Goal: Transaction & Acquisition: Book appointment/travel/reservation

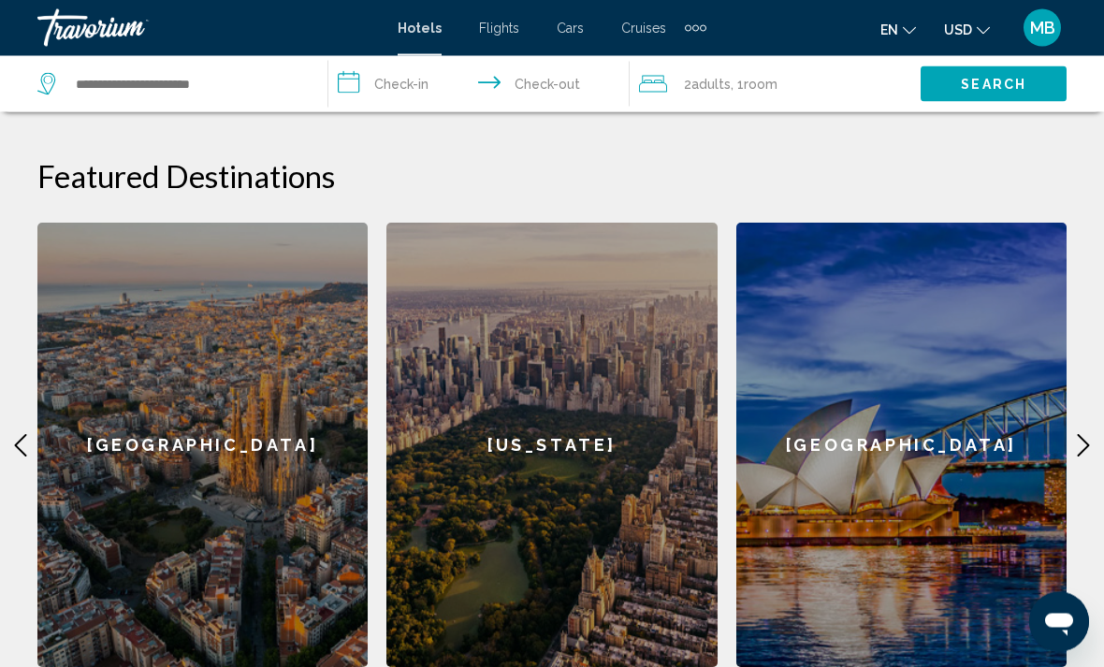
scroll to position [602, 0]
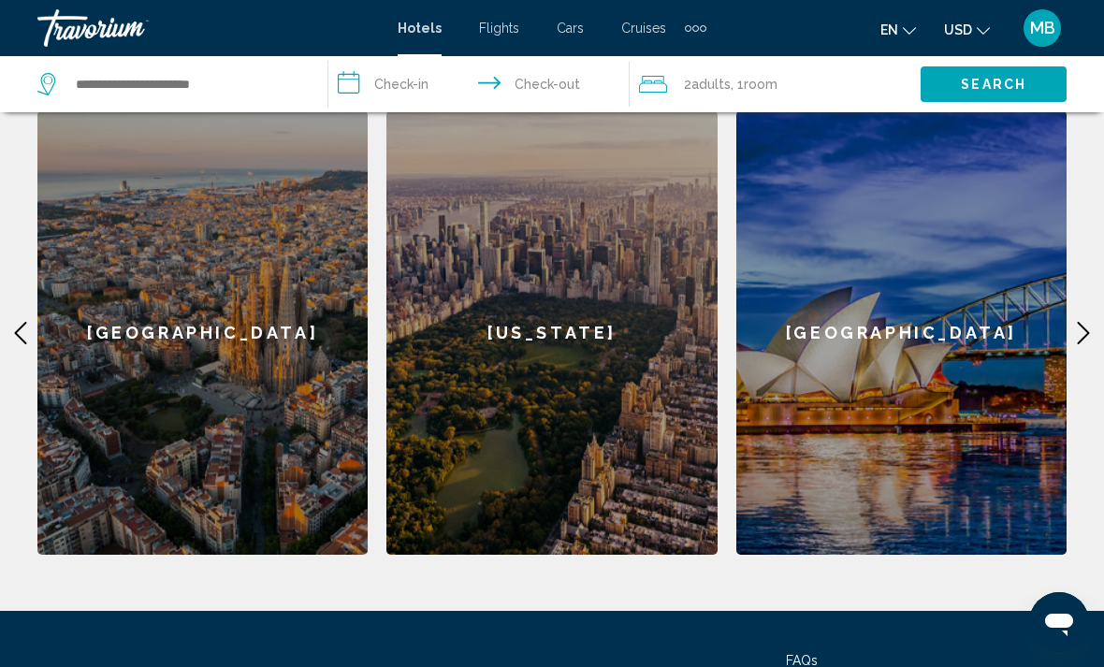
click at [1090, 342] on icon "Main content" at bounding box center [1083, 333] width 22 height 22
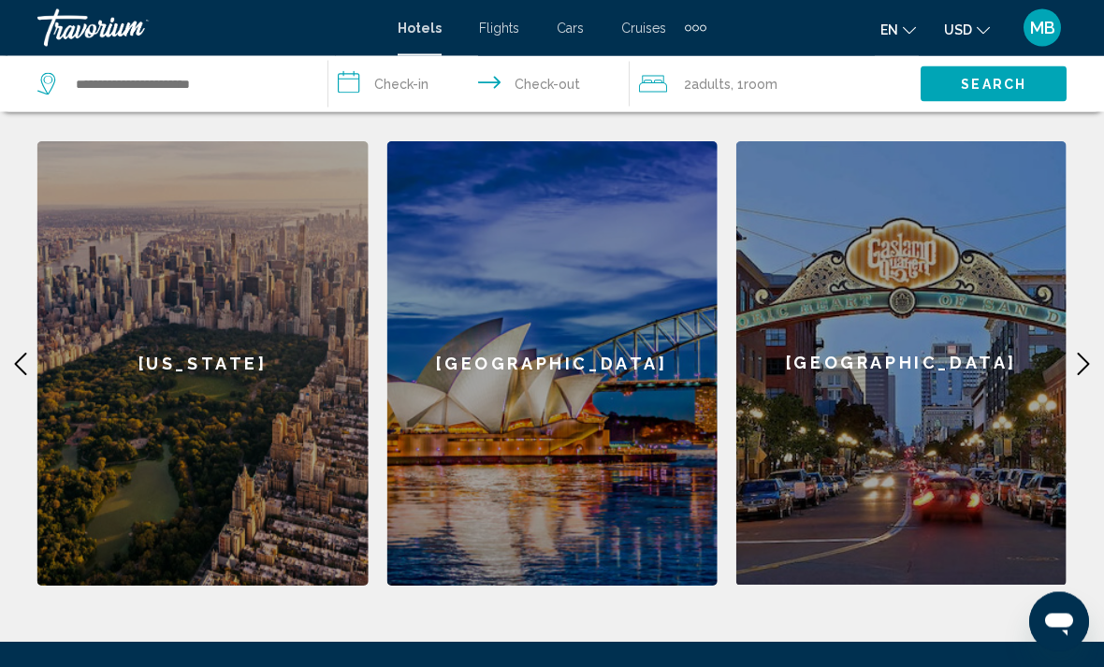
scroll to position [559, 0]
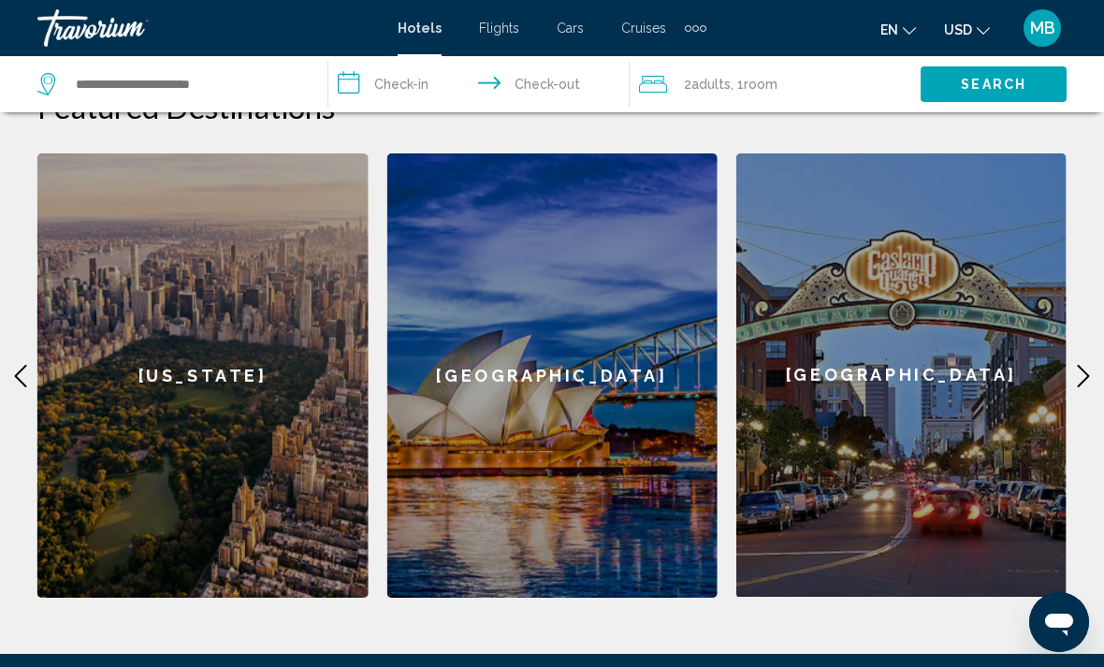
click at [1080, 380] on icon "Main content" at bounding box center [1083, 376] width 22 height 22
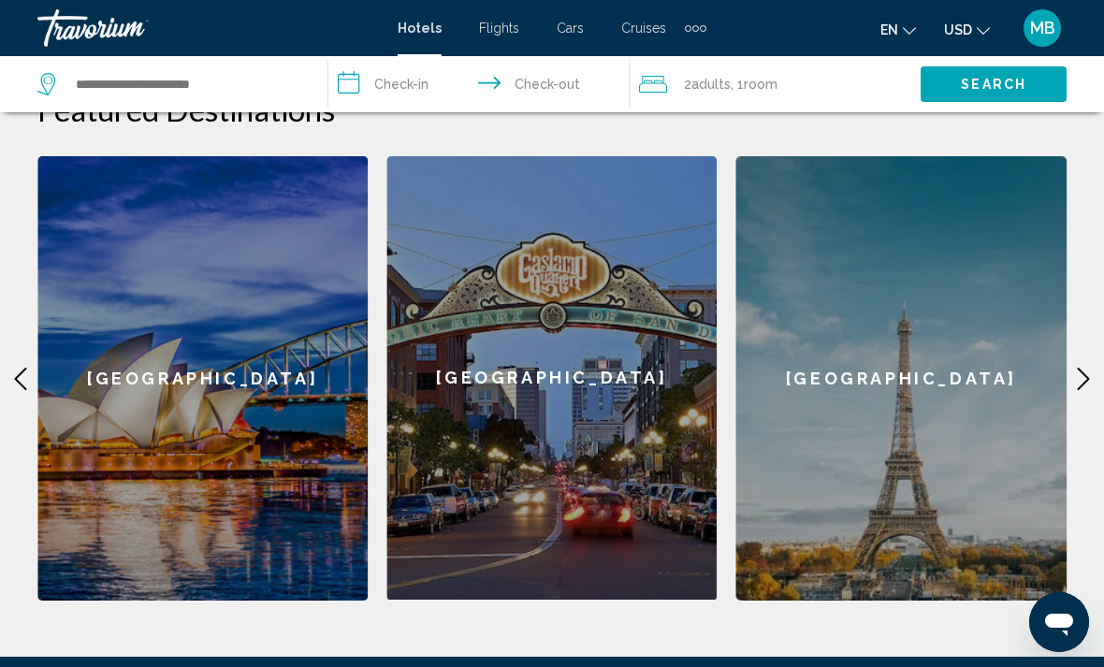
scroll to position [549, 0]
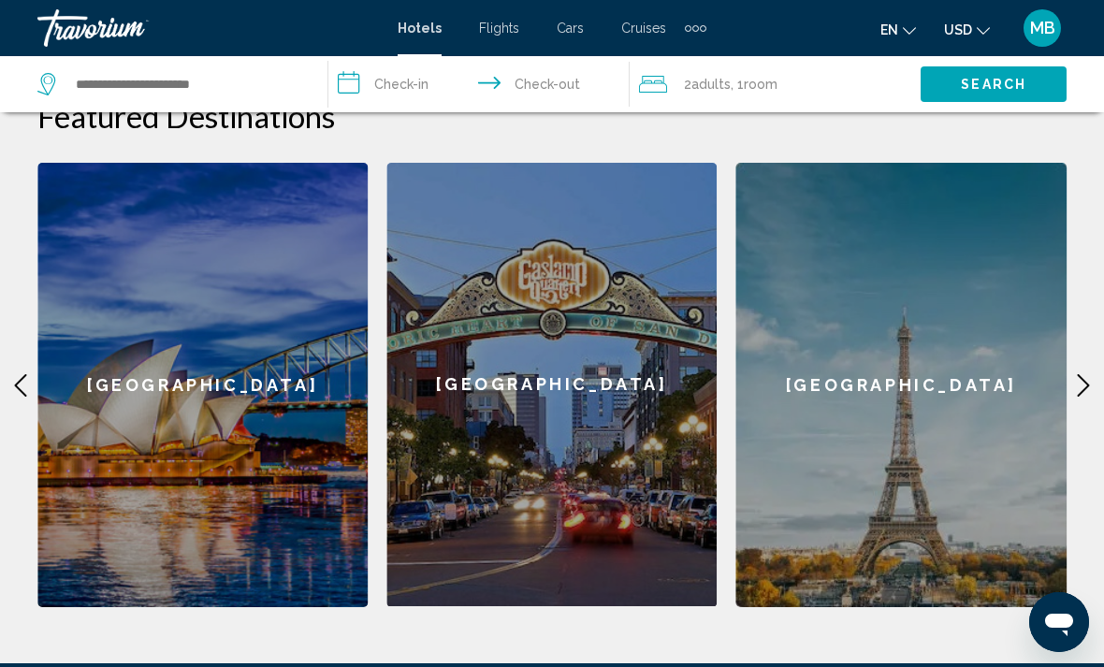
click at [907, 413] on div "[GEOGRAPHIC_DATA]" at bounding box center [901, 385] width 330 height 444
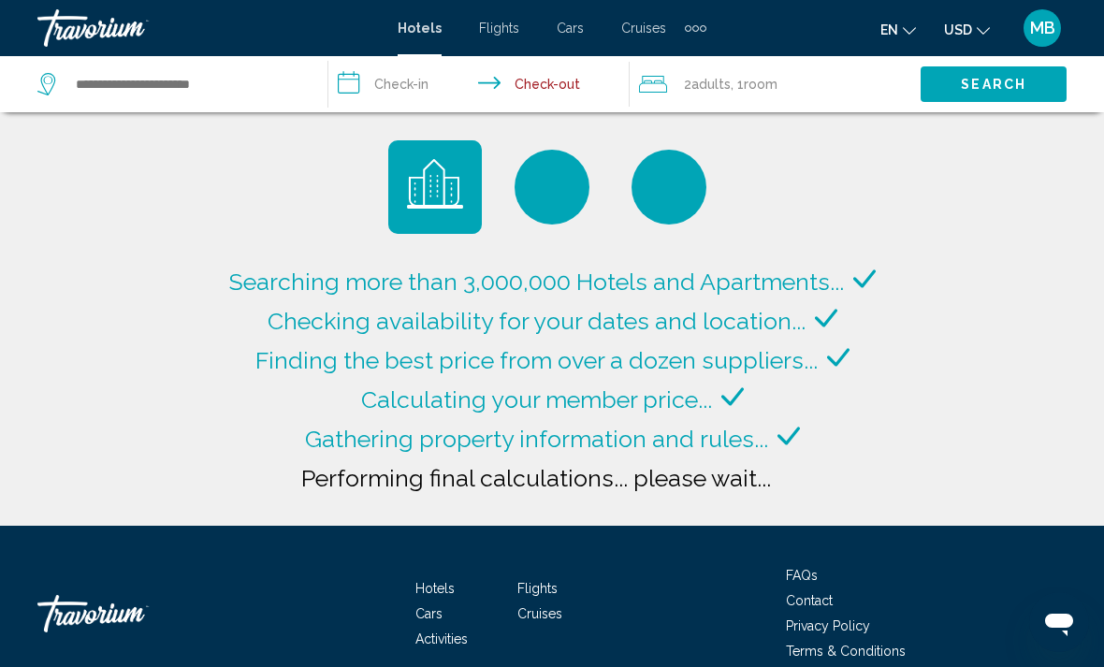
click at [903, 24] on icon "Change language" at bounding box center [909, 30] width 13 height 13
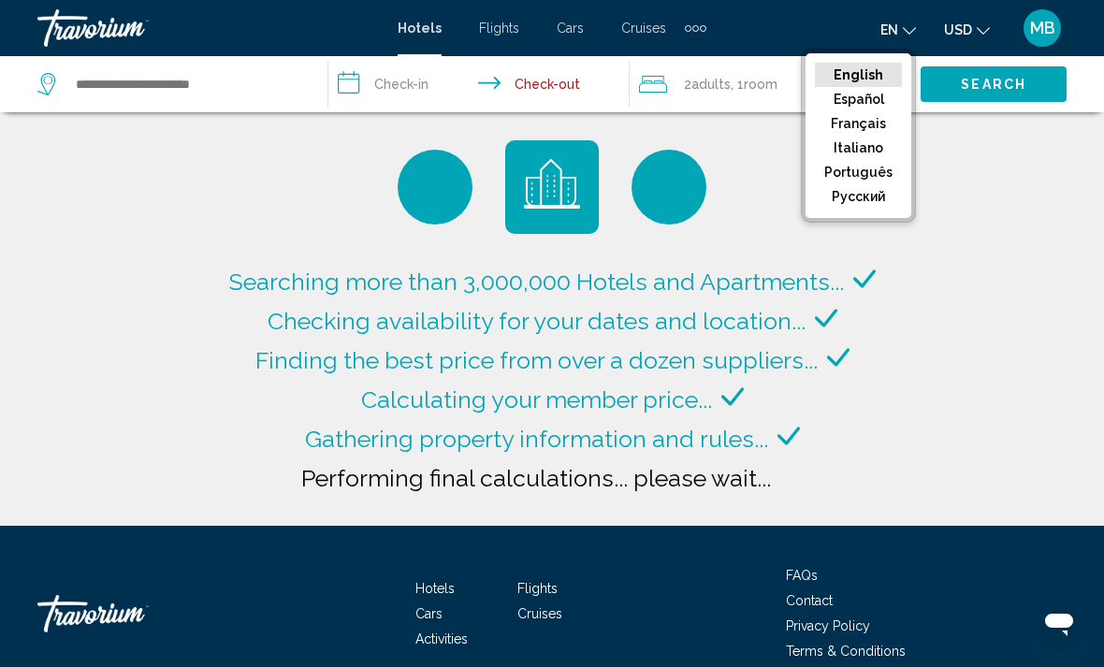
click at [869, 126] on button "Français" at bounding box center [858, 123] width 87 height 24
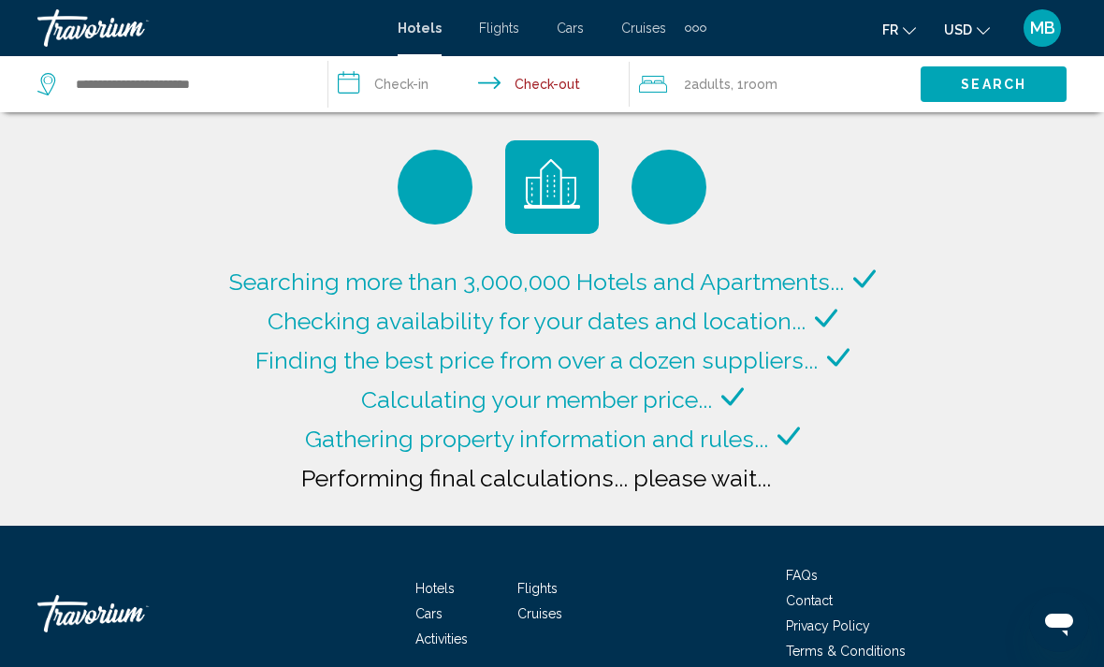
type input "**********"
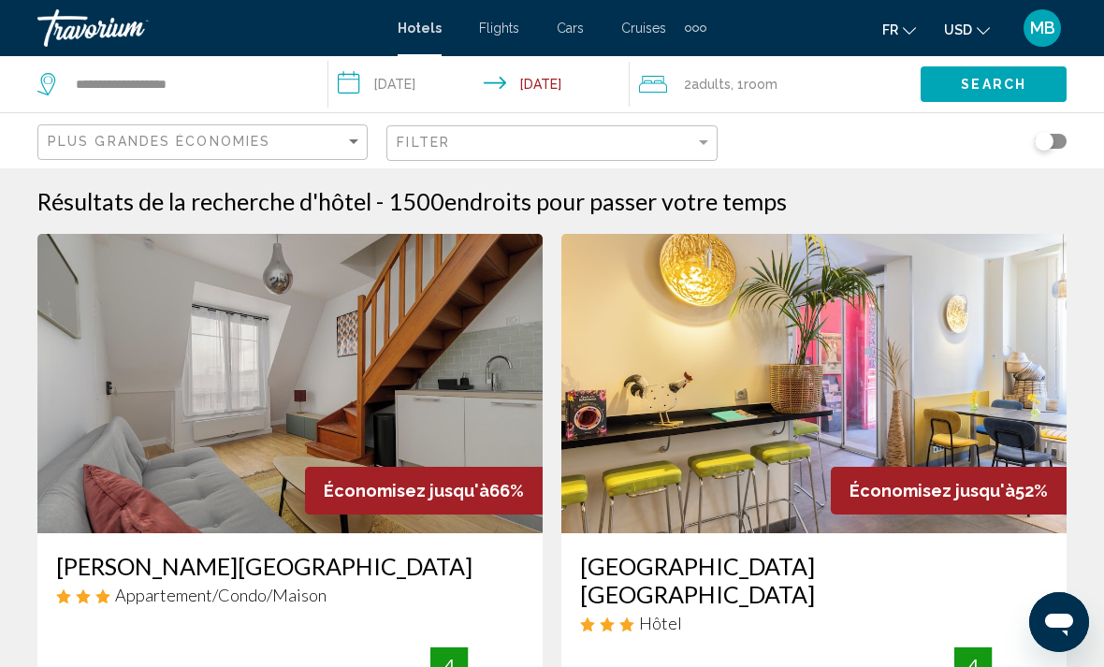
click at [517, 21] on span "Flights" at bounding box center [499, 28] width 40 height 15
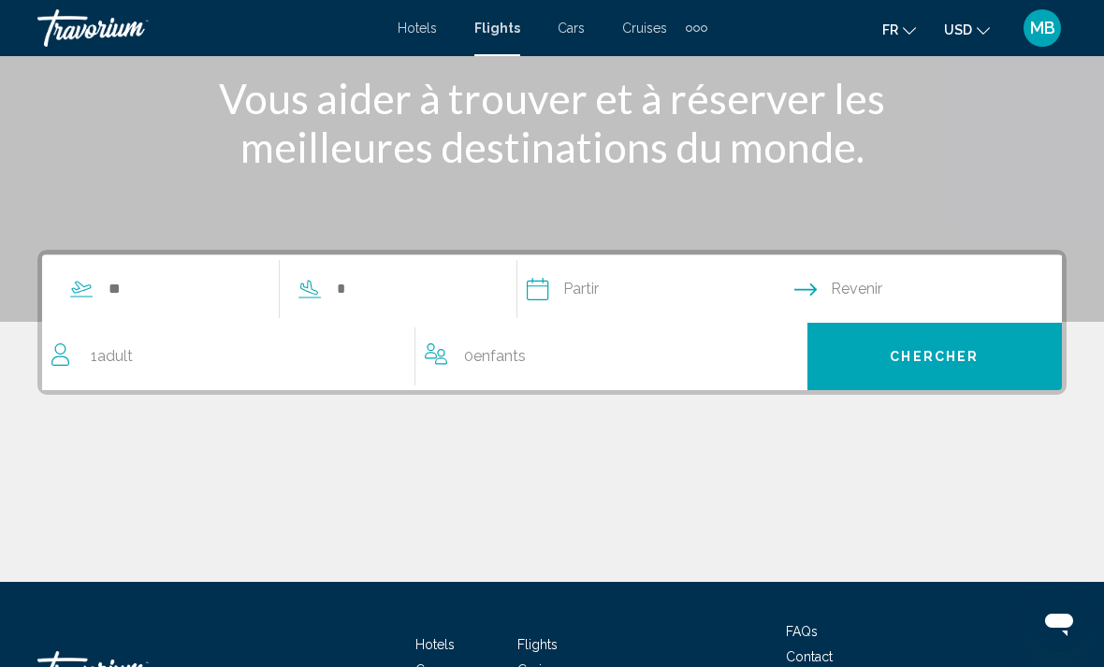
scroll to position [238, 0]
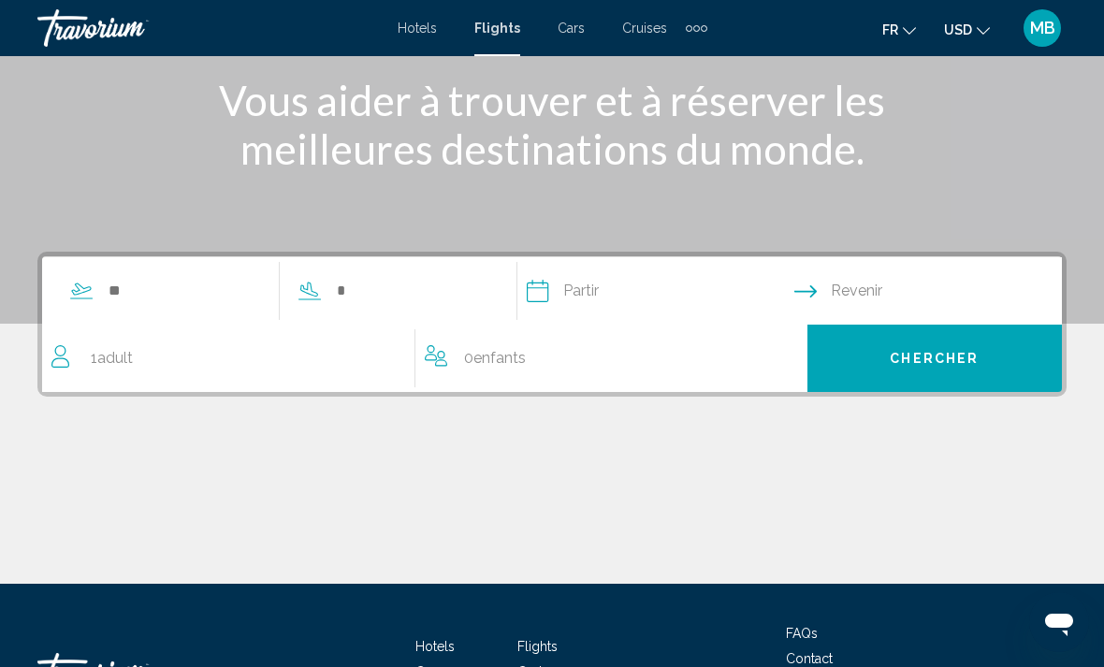
click at [1000, 368] on button "Chercher" at bounding box center [935, 358] width 255 height 67
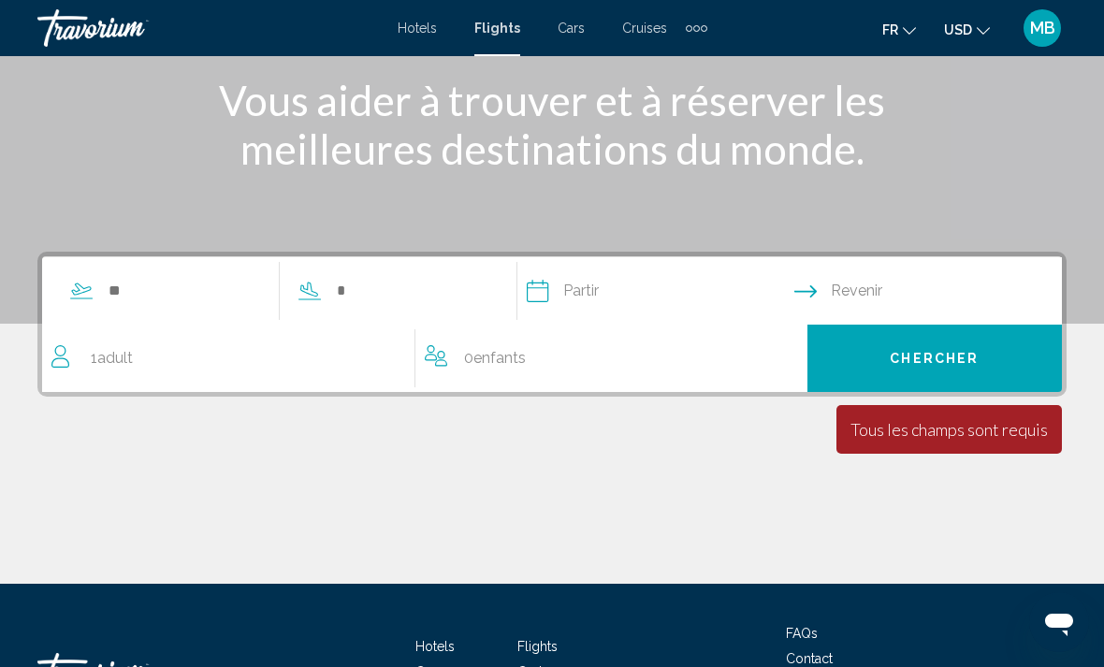
click at [130, 334] on div "1 Adult Adults" at bounding box center [233, 358] width 364 height 67
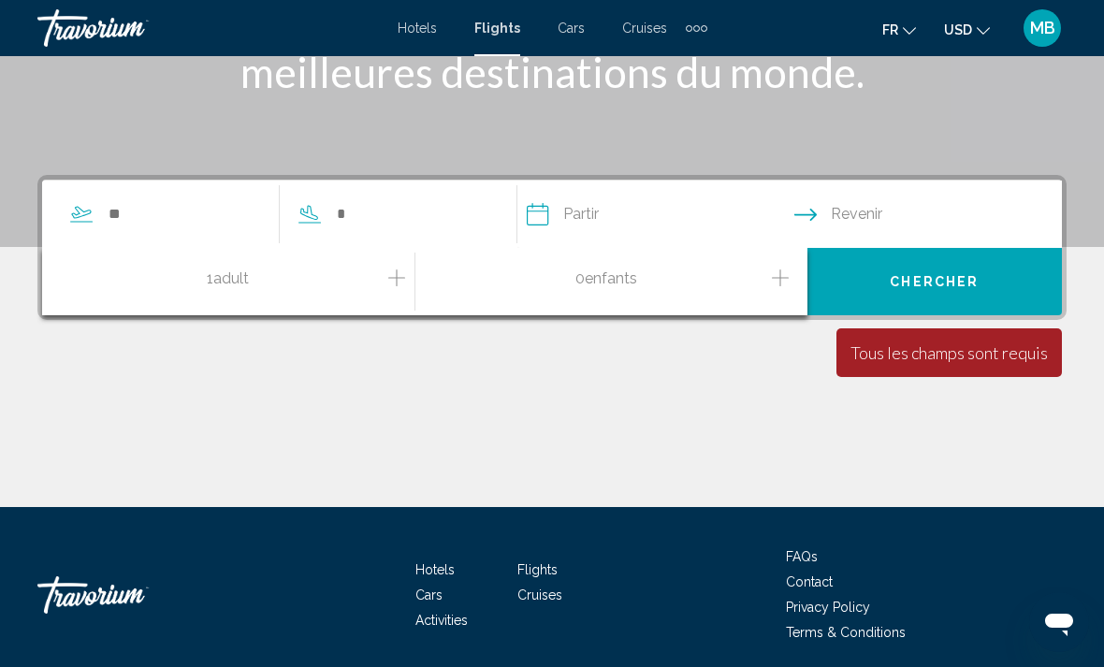
scroll to position [324, 0]
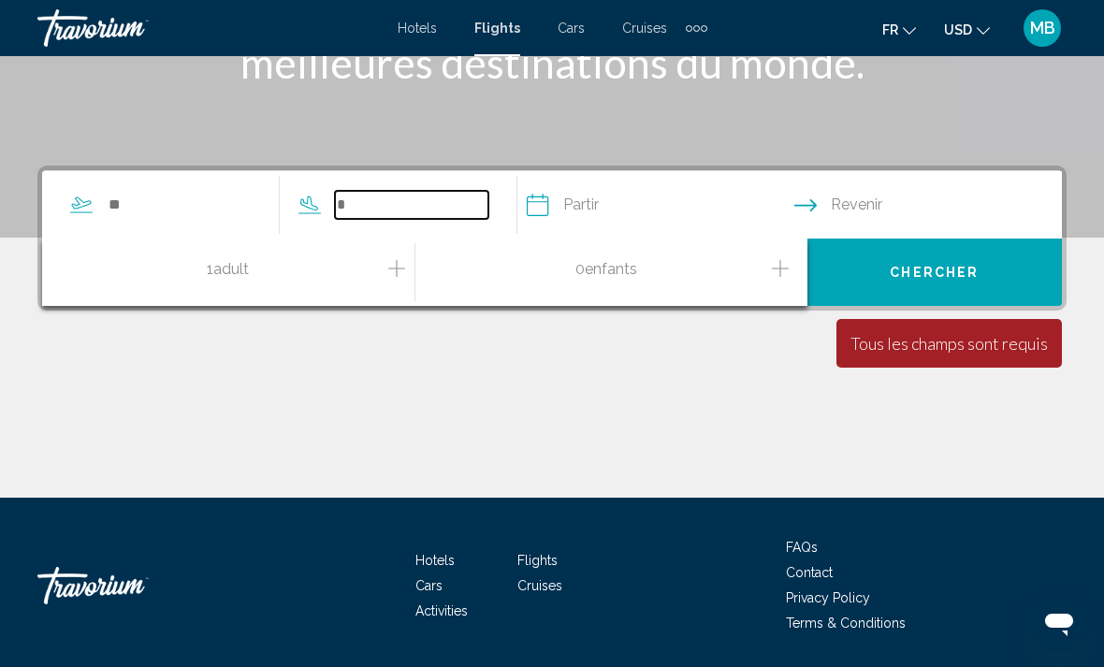
click at [488, 202] on input "Search widget" at bounding box center [411, 205] width 153 height 28
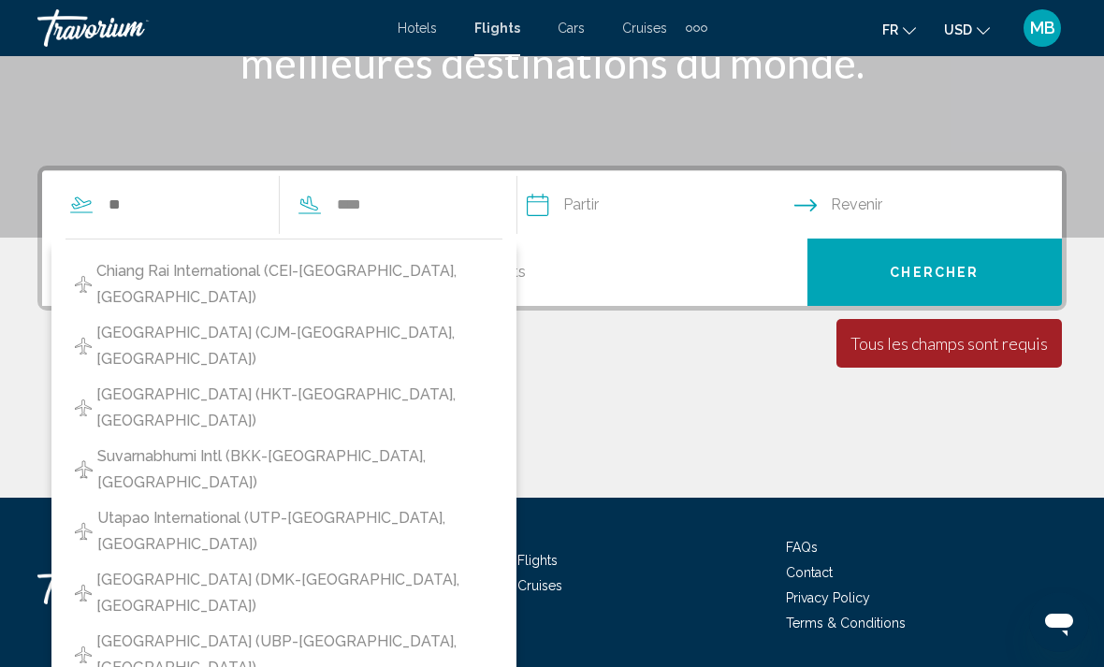
click at [393, 377] on button "[GEOGRAPHIC_DATA] (HKT-[GEOGRAPHIC_DATA], [GEOGRAPHIC_DATA])" at bounding box center [284, 408] width 437 height 62
type input "**********"
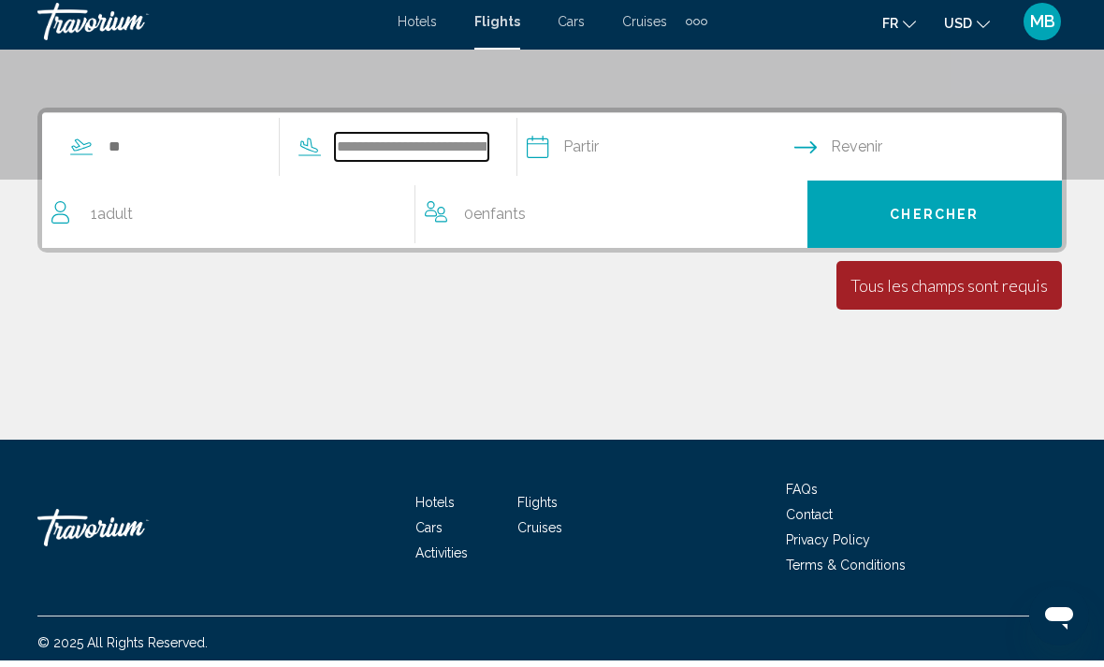
scroll to position [384, 0]
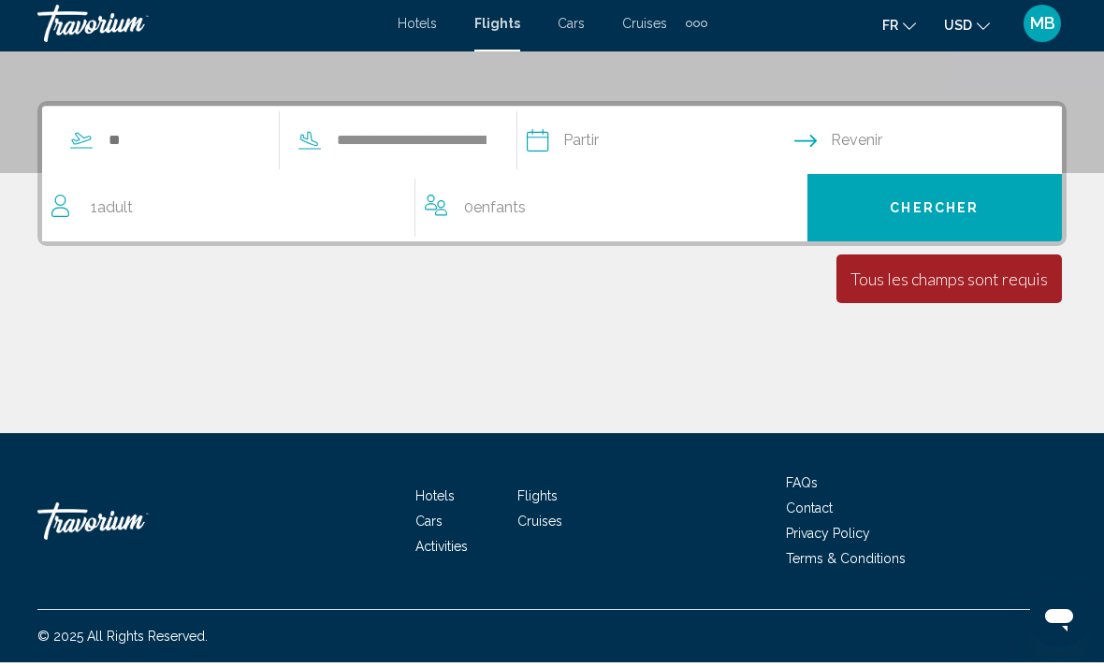
click at [737, 132] on input "Depart date" at bounding box center [659, 147] width 275 height 73
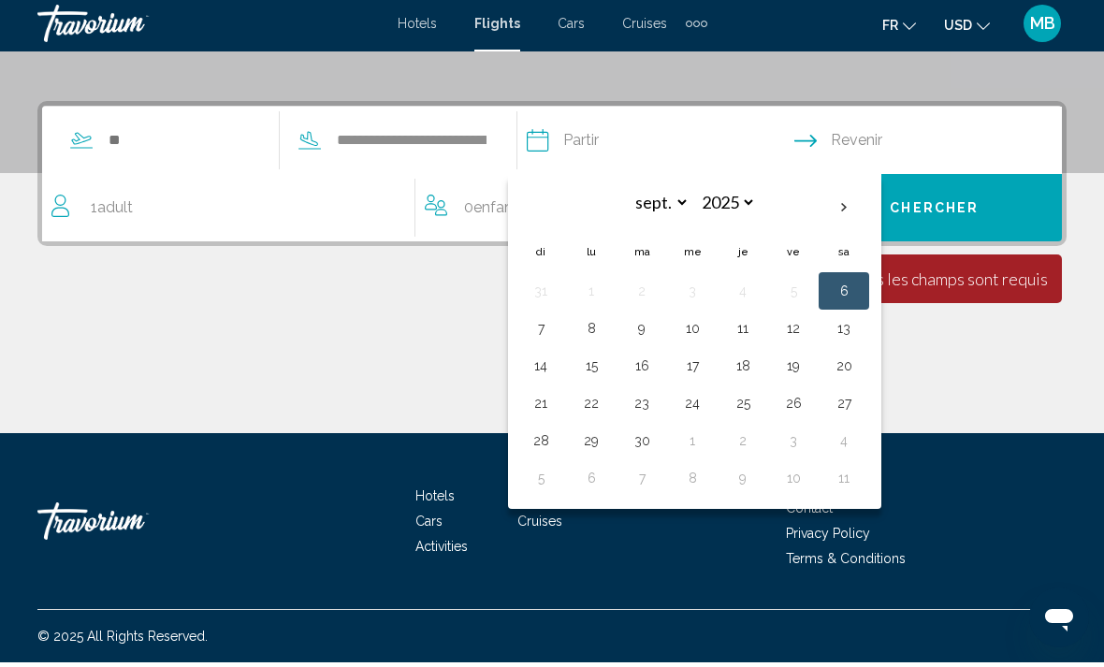
scroll to position [324, 0]
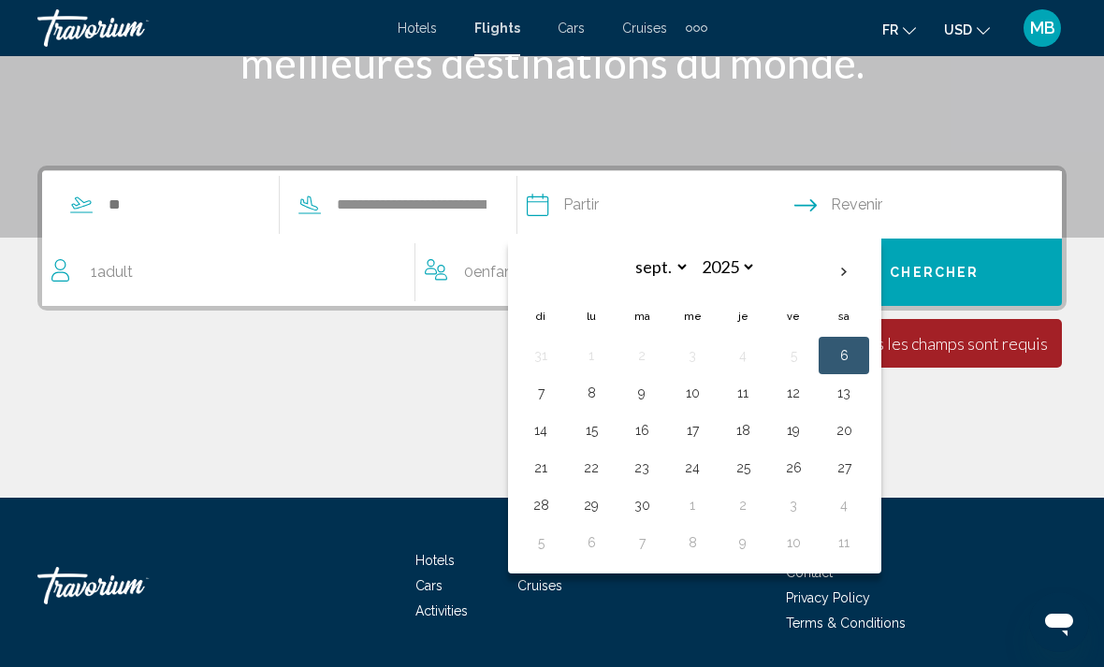
click at [869, 274] on th "Next month" at bounding box center [844, 272] width 51 height 41
click at [869, 273] on th "Next month" at bounding box center [844, 272] width 51 height 41
click at [869, 274] on th "Next month" at bounding box center [844, 272] width 51 height 41
select select "**"
click at [606, 429] on button "15" at bounding box center [591, 430] width 30 height 26
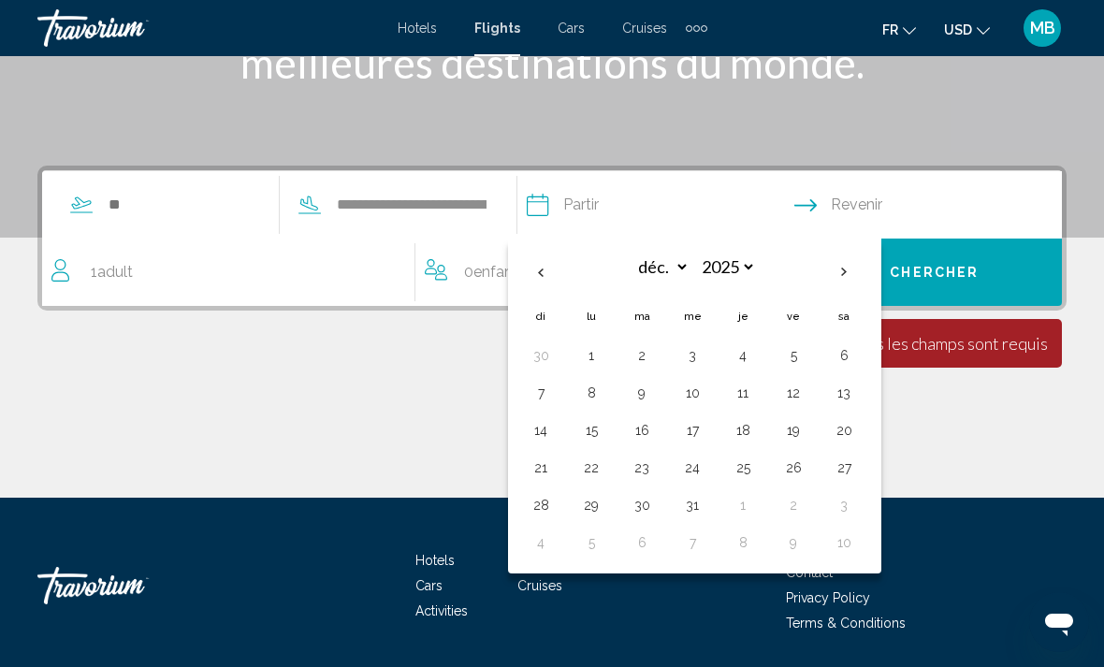
type input "**********"
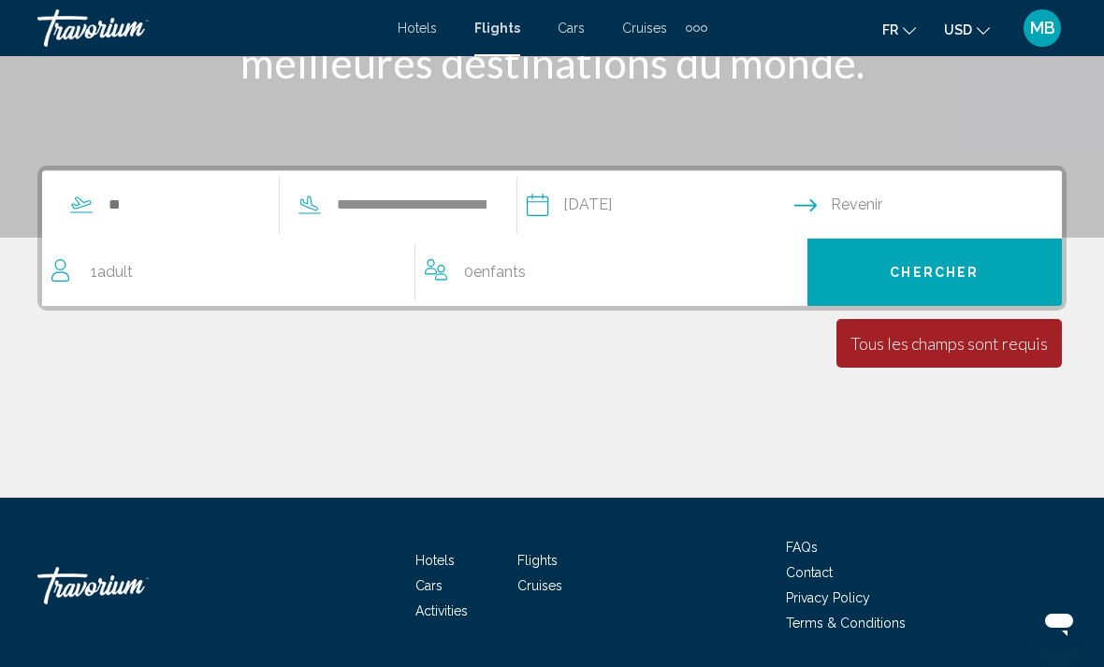
click at [956, 205] on input "Return date" at bounding box center [931, 207] width 275 height 73
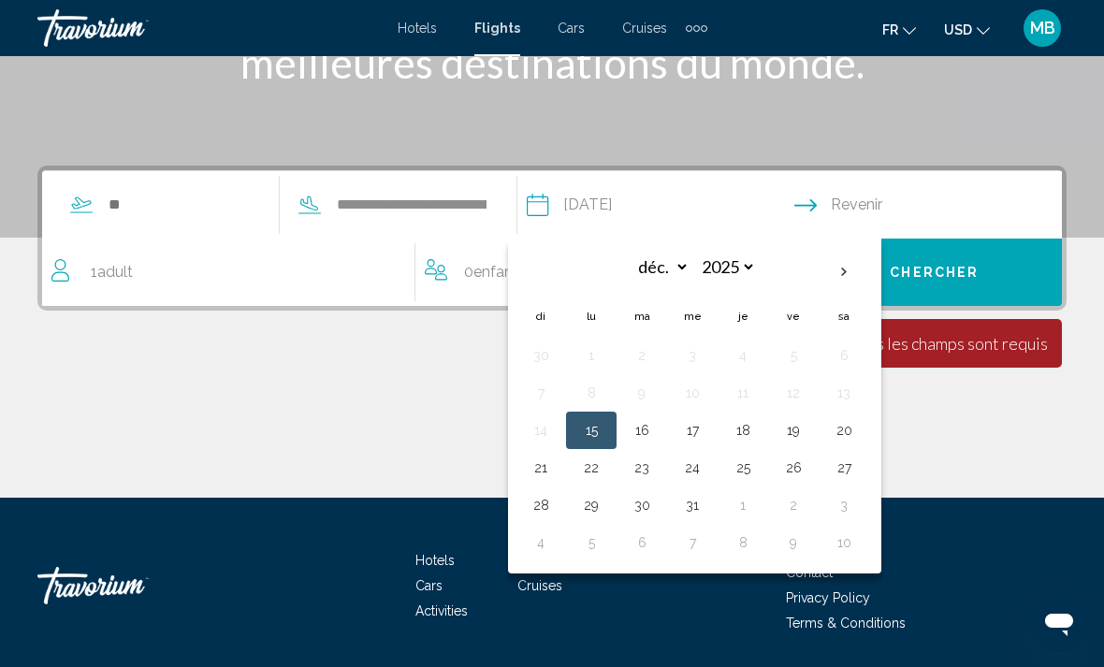
click at [606, 509] on button "29" at bounding box center [591, 505] width 30 height 26
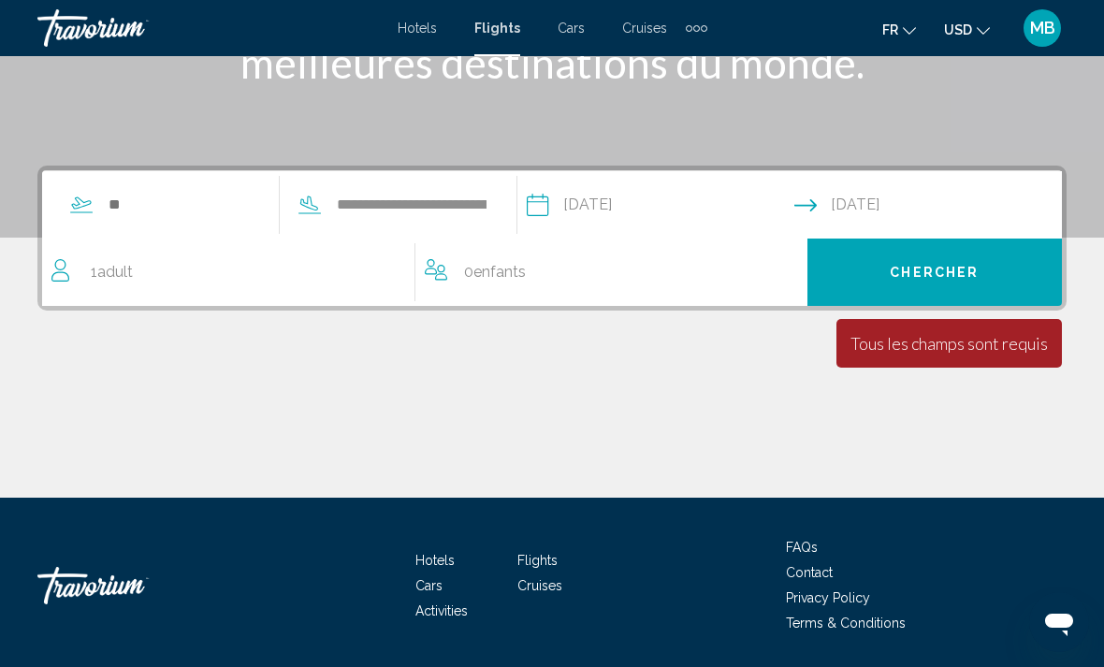
type input "**********"
click at [935, 273] on span "Chercher" at bounding box center [934, 273] width 89 height 15
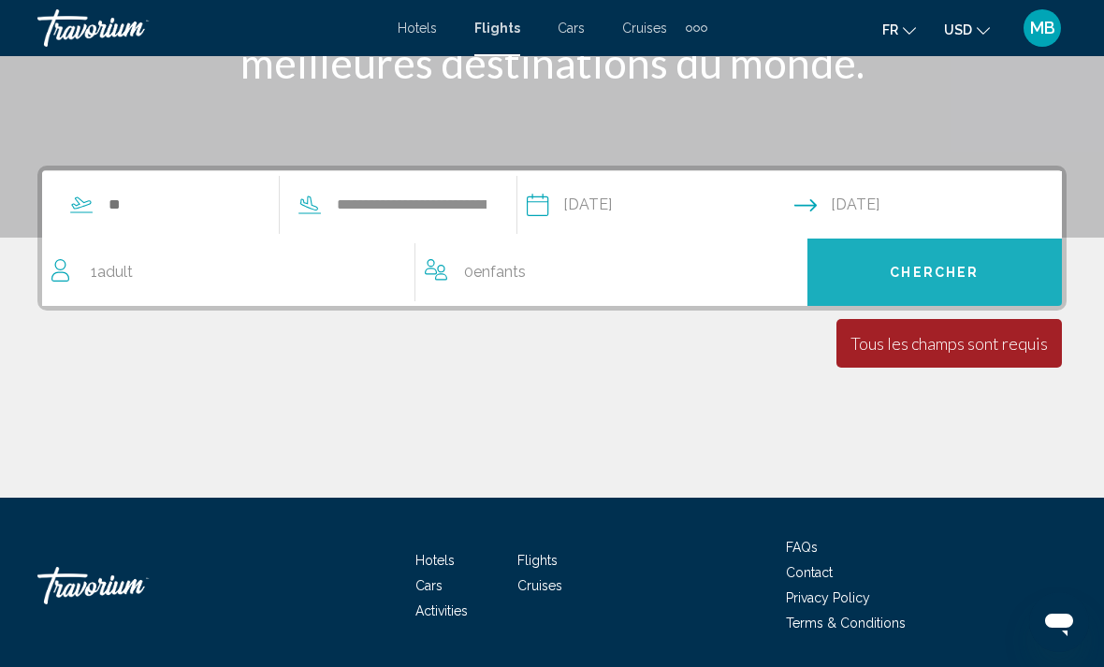
click at [933, 269] on span "Chercher" at bounding box center [934, 273] width 89 height 15
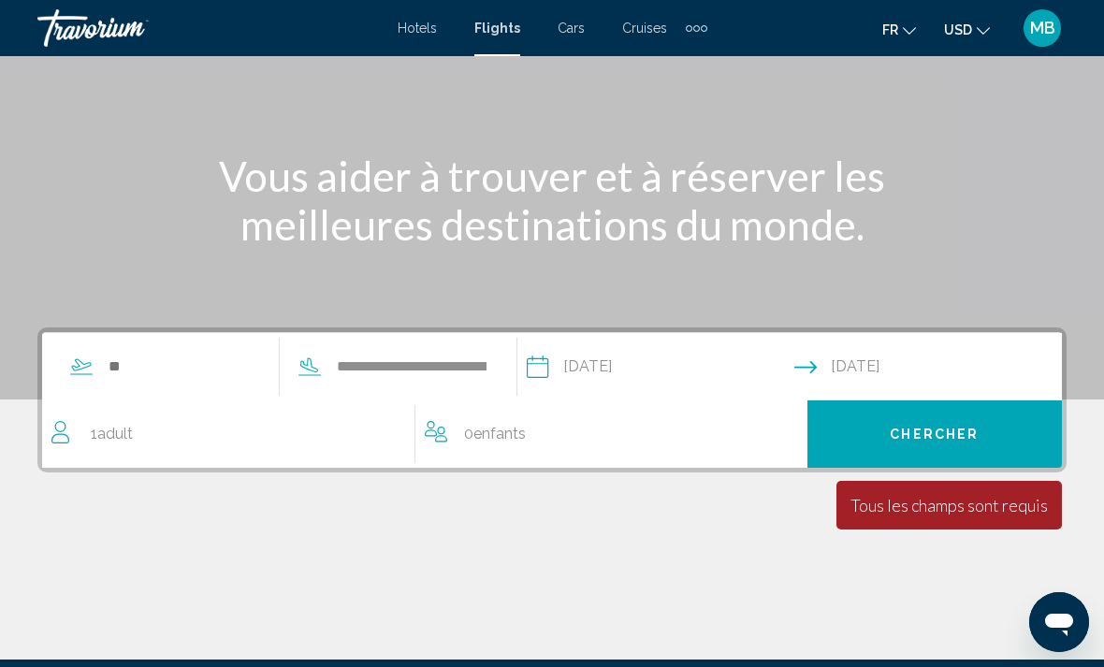
scroll to position [161, 0]
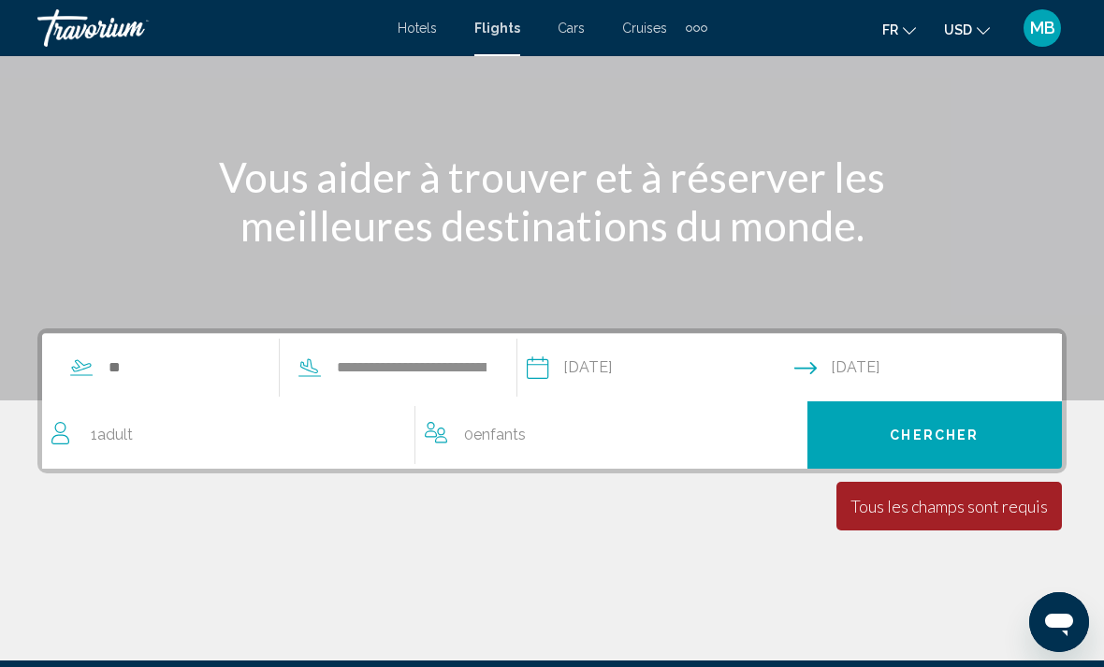
click at [951, 440] on span "Chercher" at bounding box center [934, 436] width 89 height 15
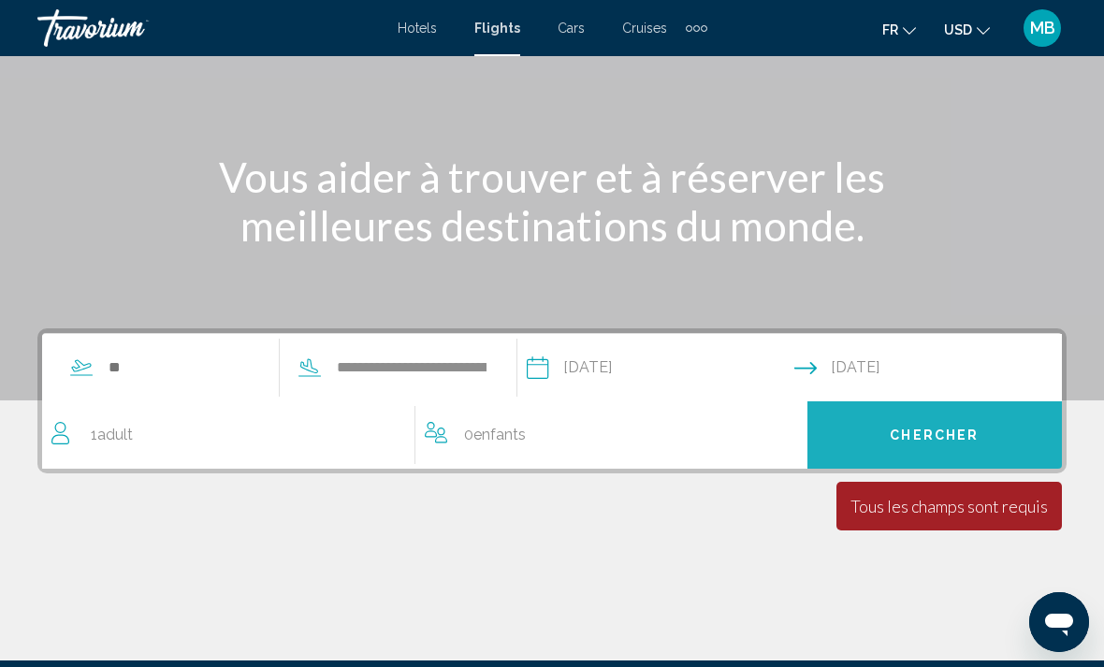
click at [946, 446] on button "Chercher" at bounding box center [935, 434] width 255 height 67
click at [948, 444] on span "Chercher" at bounding box center [934, 436] width 89 height 15
click at [962, 446] on button "Chercher" at bounding box center [935, 434] width 255 height 67
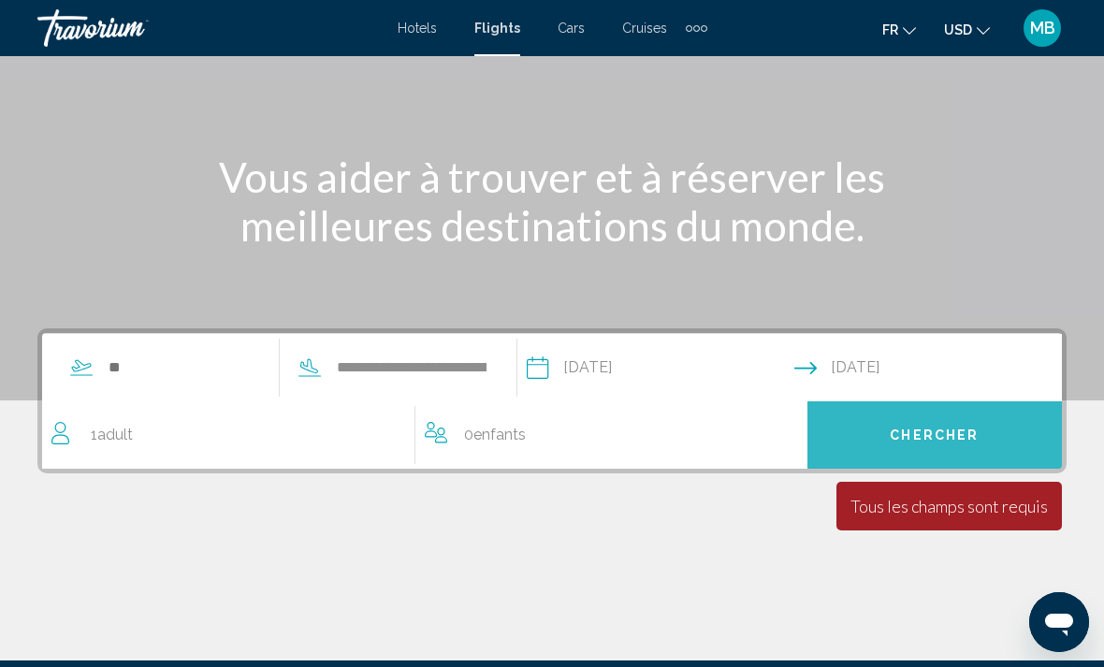
click at [959, 451] on button "Chercher" at bounding box center [935, 434] width 255 height 67
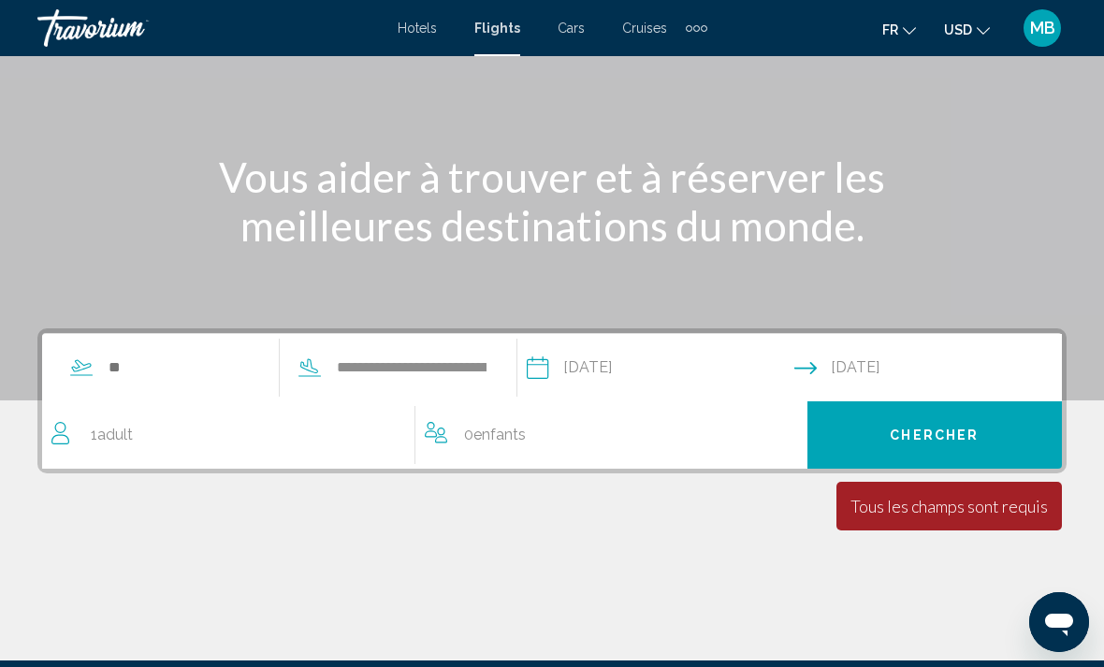
click at [1009, 520] on div "Tous les champs sont requis Children ages are required" at bounding box center [950, 506] width 226 height 49
click at [1021, 516] on div "Tous les champs sont requis" at bounding box center [949, 506] width 197 height 21
click at [191, 330] on div "**********" at bounding box center [551, 400] width 1029 height 145
click at [151, 368] on input "Search widget" at bounding box center [183, 368] width 153 height 28
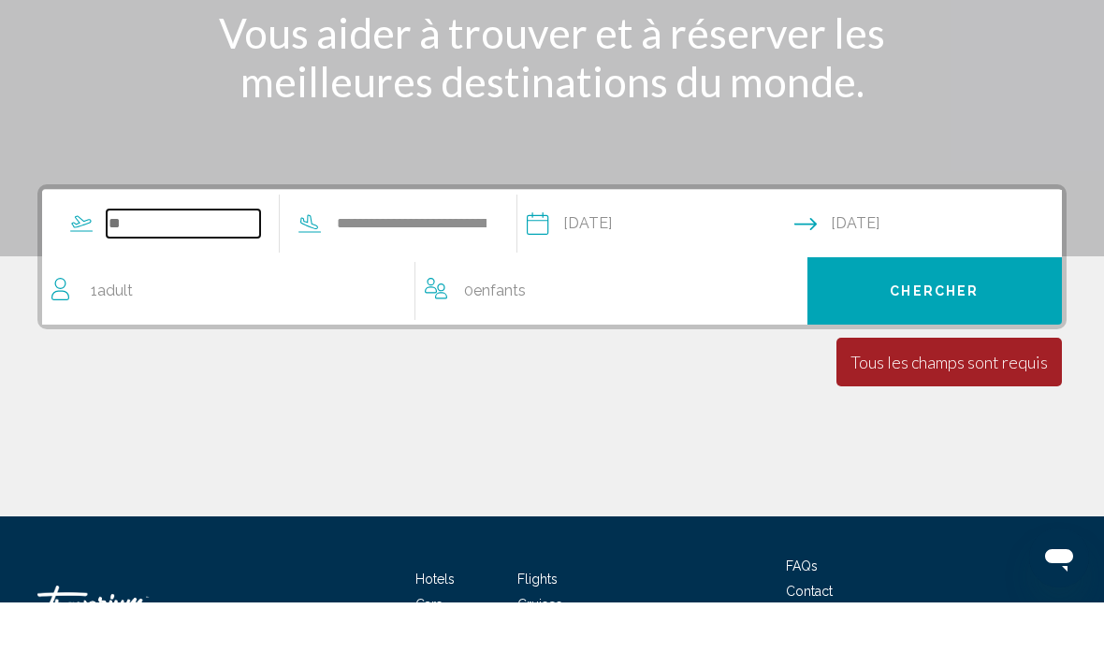
scroll to position [259, 0]
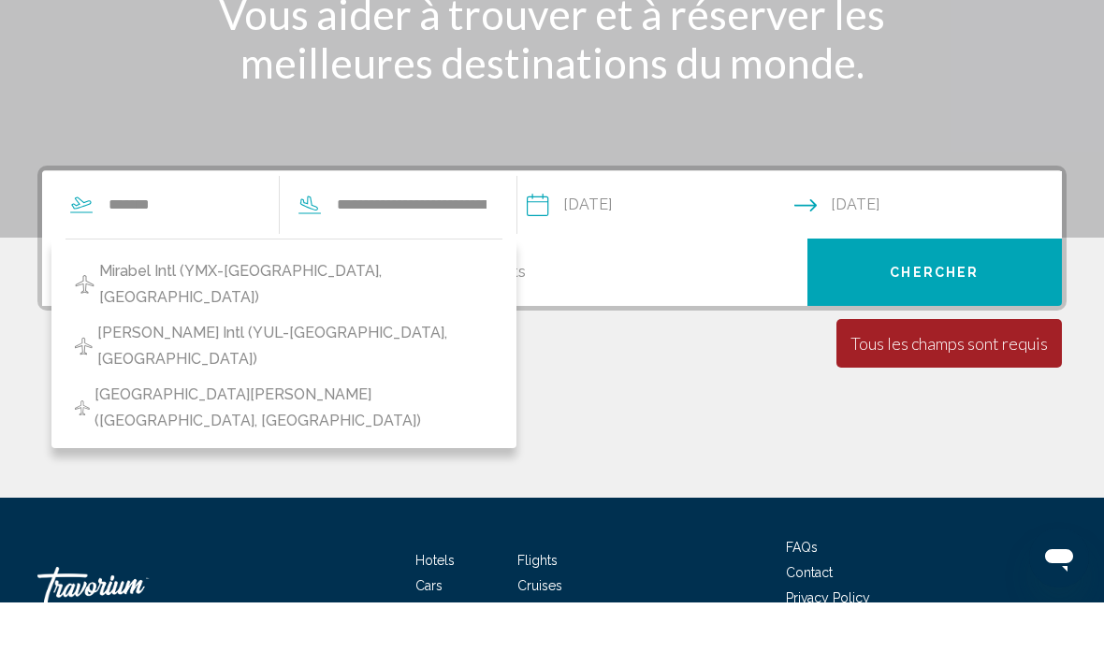
click at [155, 385] on span "[PERSON_NAME] Intl (YUL-[GEOGRAPHIC_DATA], [GEOGRAPHIC_DATA])" at bounding box center [295, 411] width 396 height 52
type input "**********"
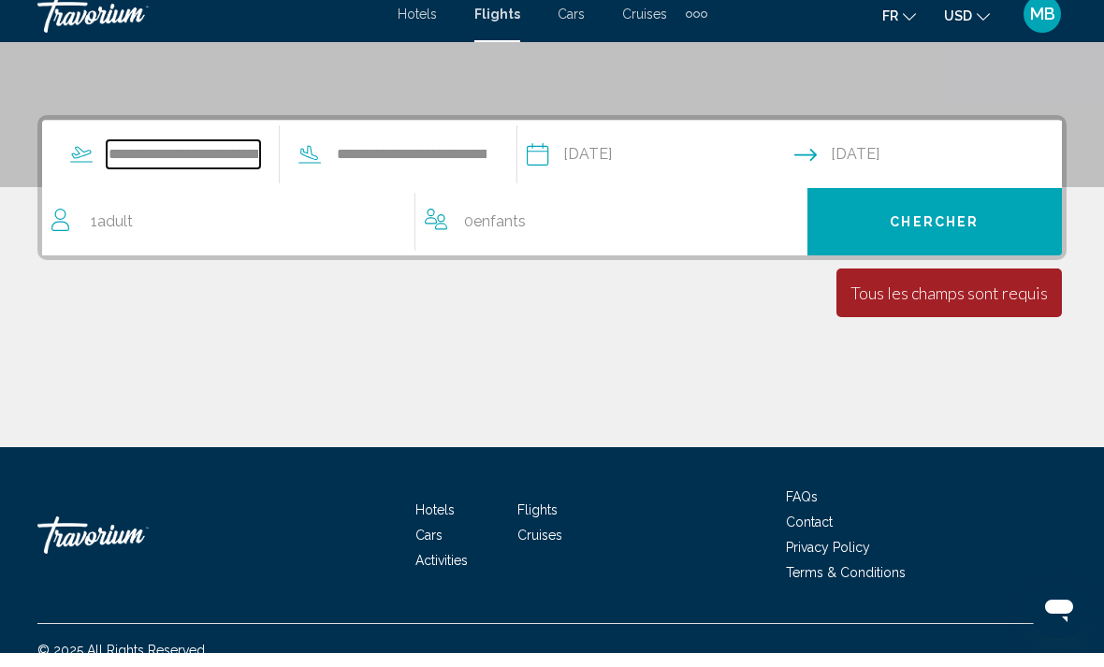
scroll to position [384, 0]
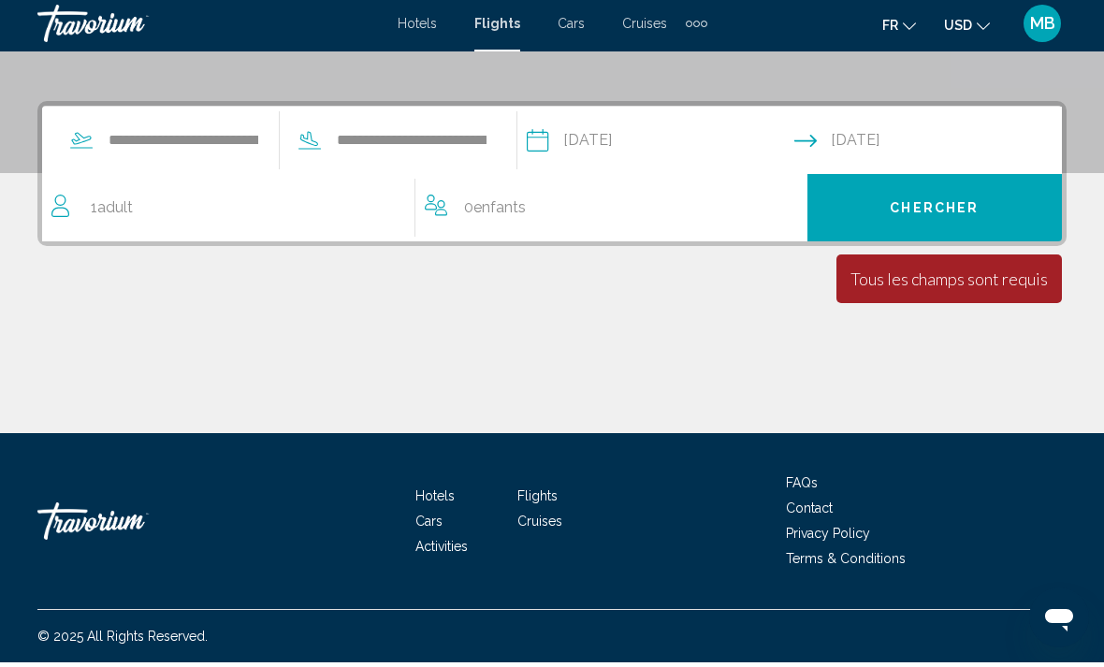
click at [949, 209] on span "Chercher" at bounding box center [934, 213] width 89 height 15
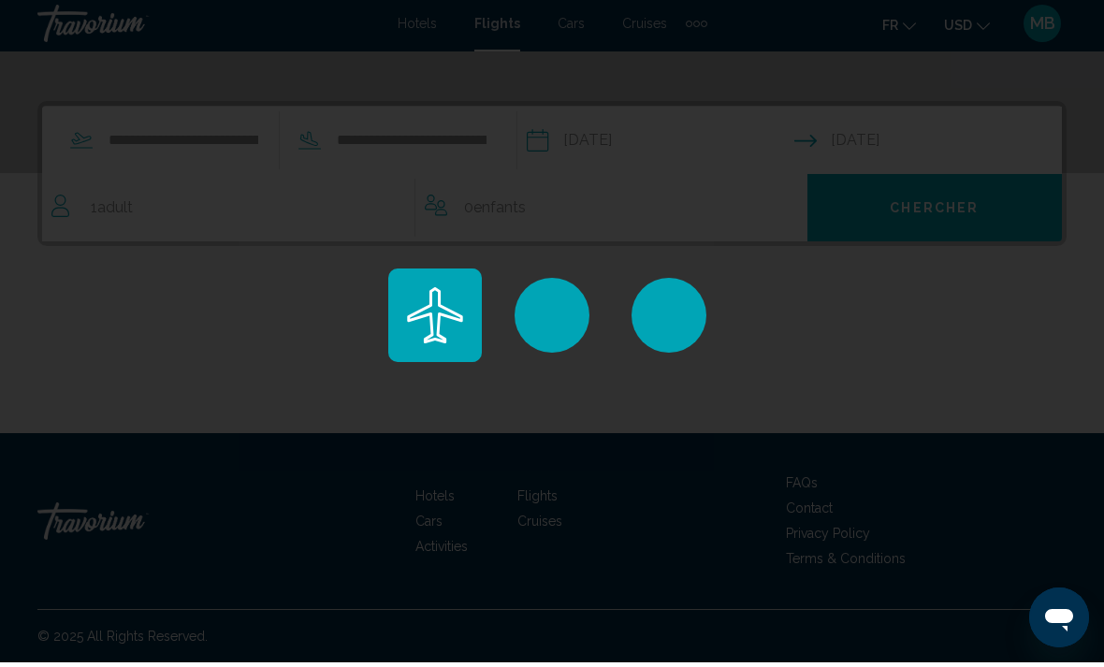
scroll to position [324, 0]
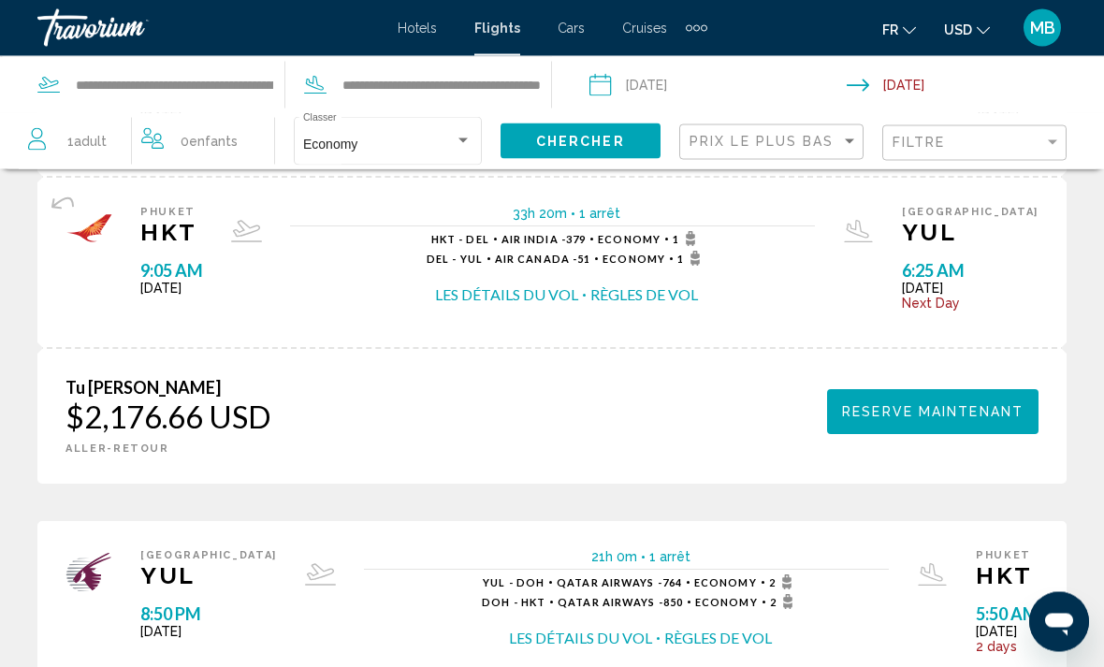
scroll to position [1777, 0]
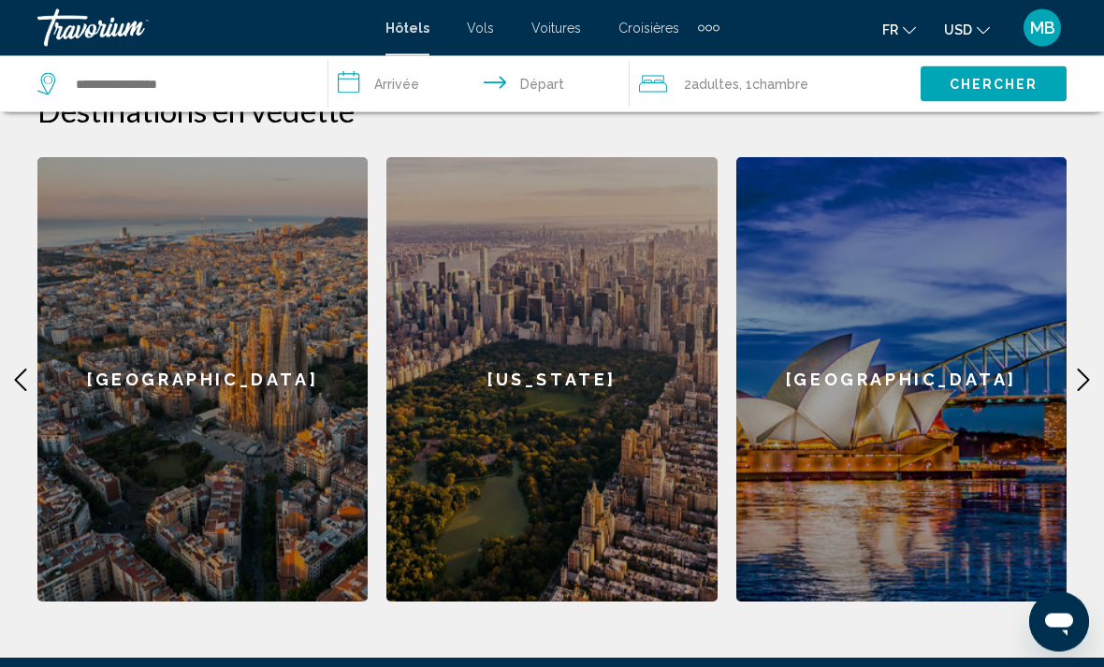
click at [1090, 386] on icon "Main content" at bounding box center [1083, 381] width 22 height 22
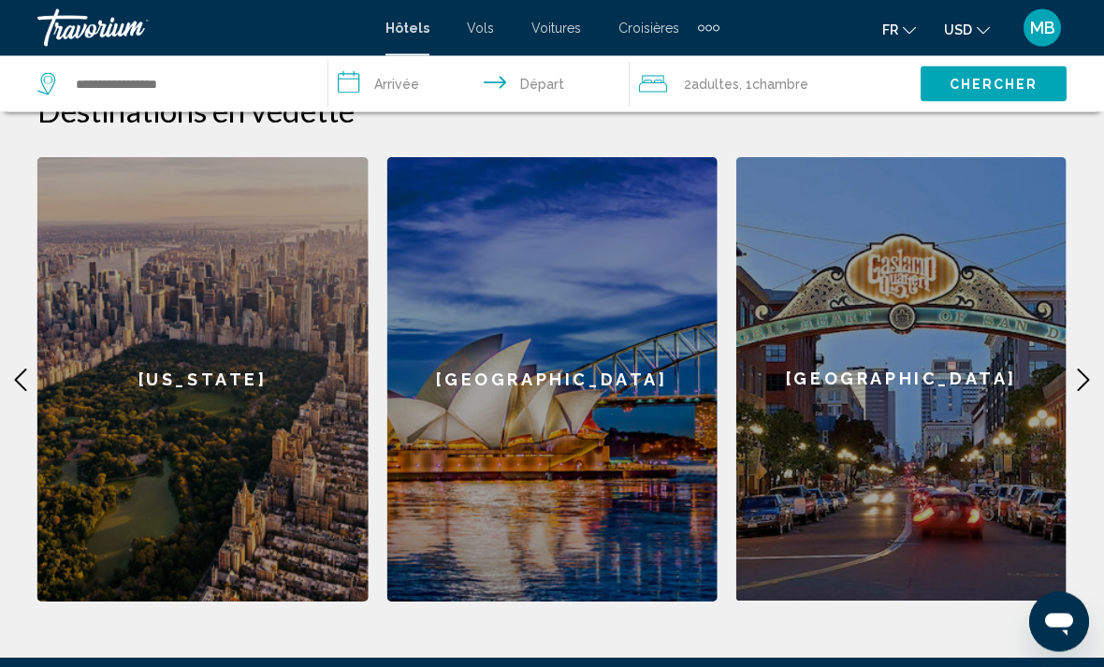
scroll to position [555, 0]
click at [1078, 388] on icon "Main content" at bounding box center [1083, 380] width 22 height 22
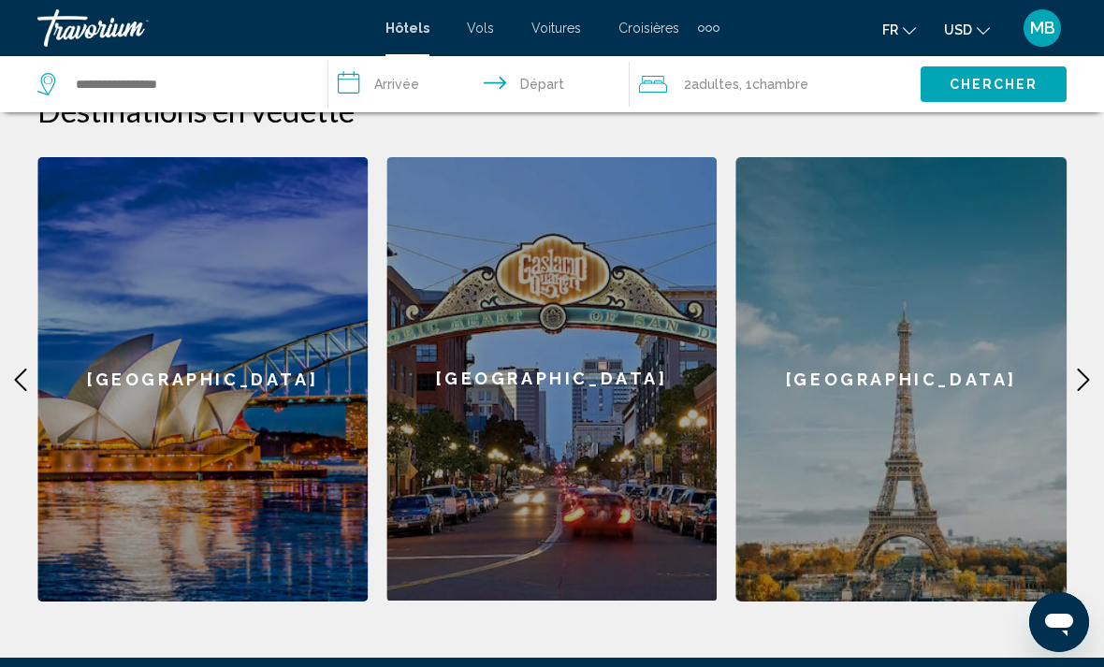
click at [1077, 383] on icon "Main content" at bounding box center [1083, 380] width 22 height 22
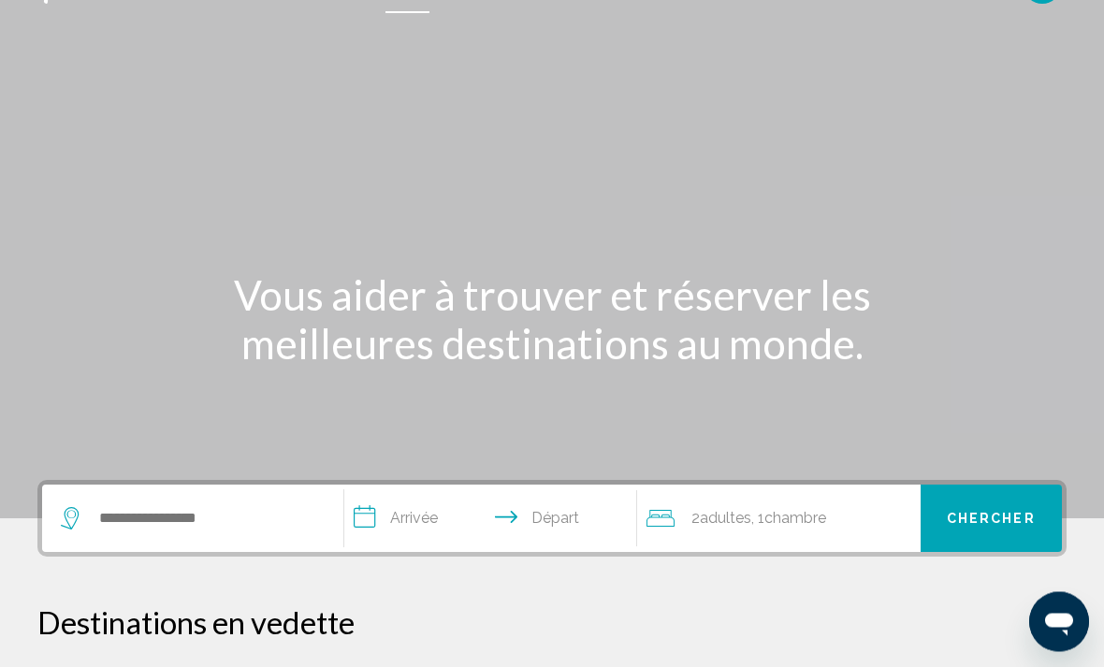
scroll to position [1, 0]
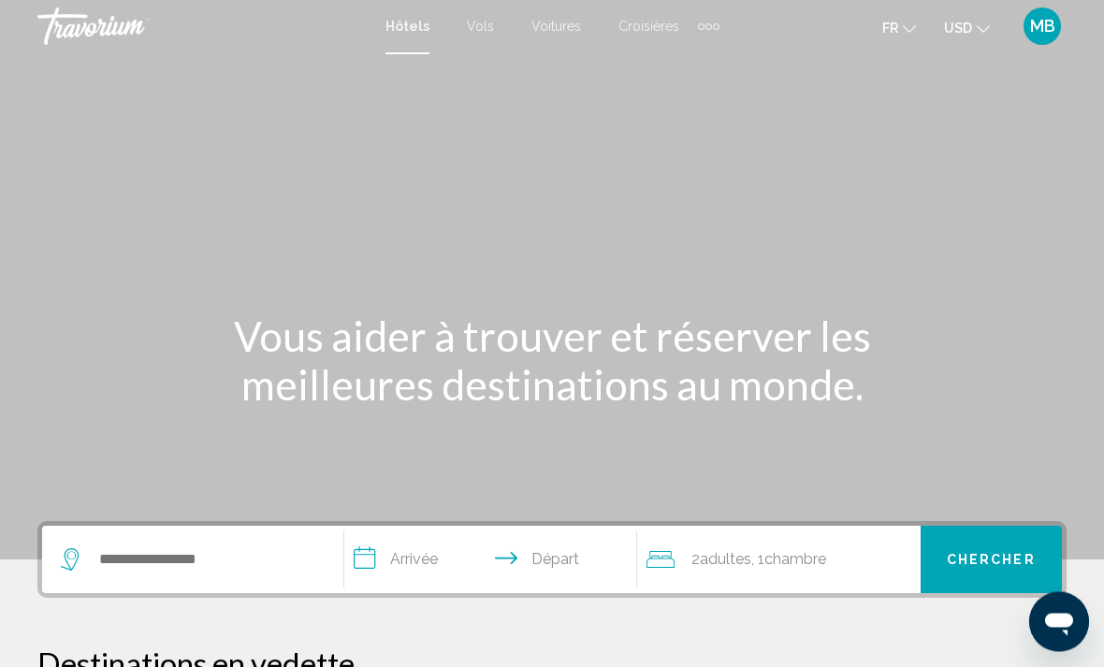
click at [468, 29] on span "Vols" at bounding box center [480, 27] width 27 height 15
